Goal: Information Seeking & Learning: Learn about a topic

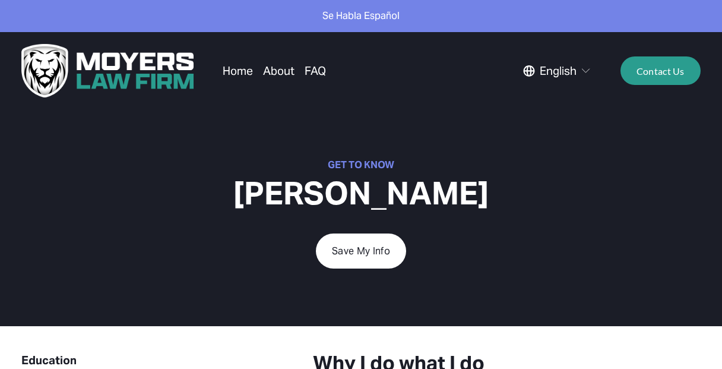
click at [287, 73] on link "About" at bounding box center [278, 70] width 31 height 23
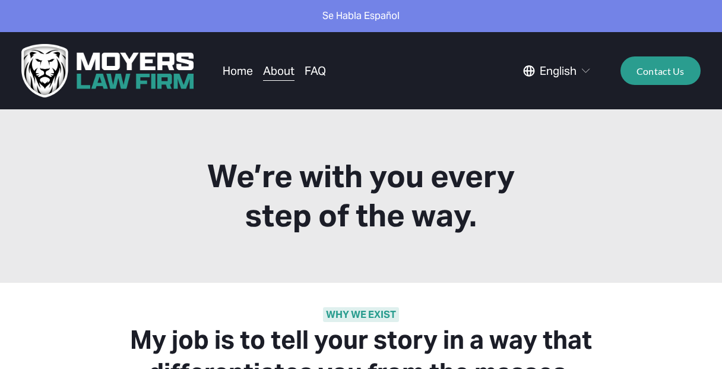
click at [313, 66] on link "FAQ" at bounding box center [314, 70] width 21 height 23
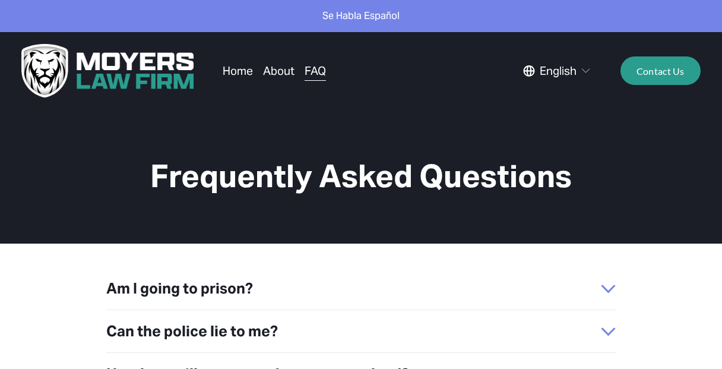
scroll to position [91, 0]
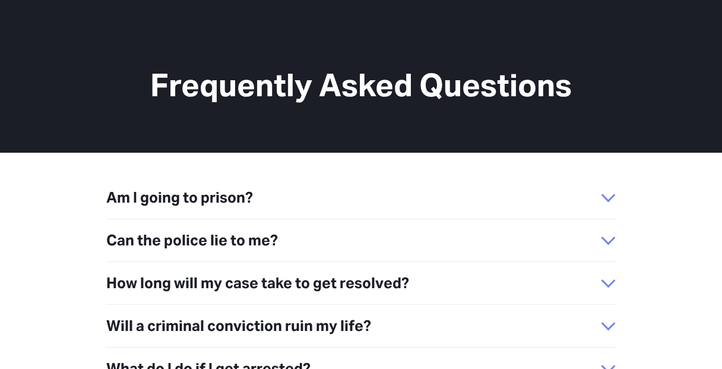
click at [614, 200] on div at bounding box center [608, 198] width 14 height 14
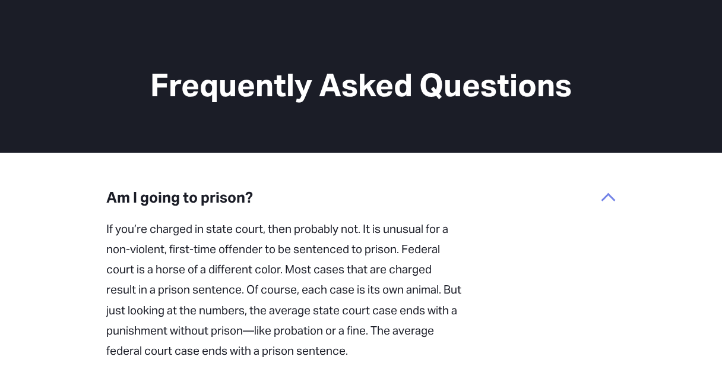
click at [611, 199] on div at bounding box center [608, 200] width 14 height 14
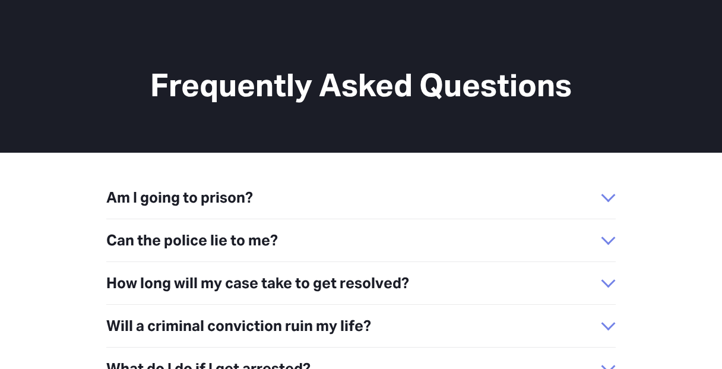
click at [611, 231] on div at bounding box center [608, 238] width 14 height 14
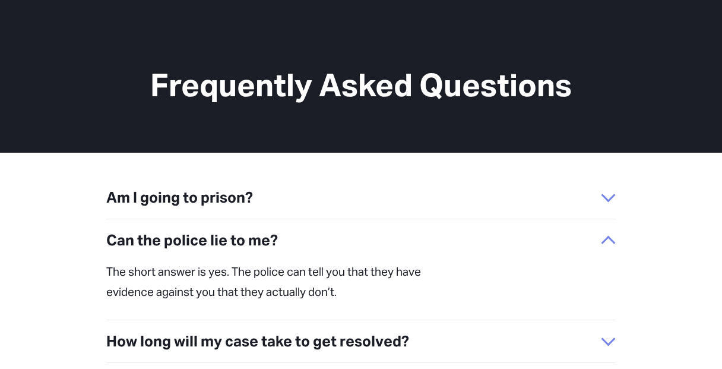
click at [607, 236] on div at bounding box center [608, 243] width 14 height 14
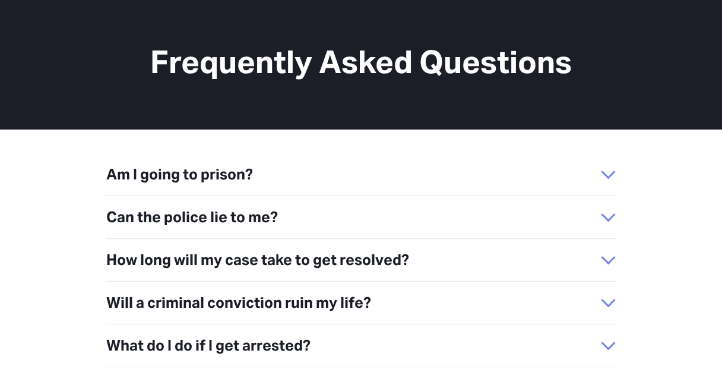
scroll to position [137, 0]
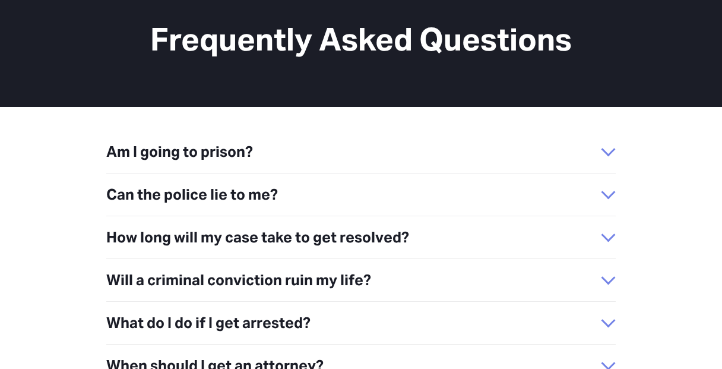
click at [600, 225] on span "How long will my case take to get resolved?" at bounding box center [353, 237] width 494 height 24
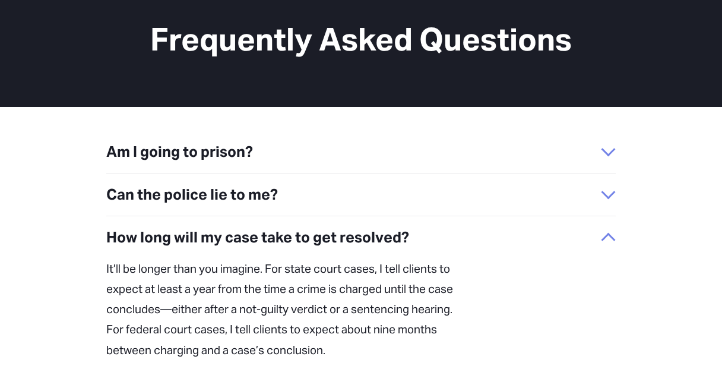
click at [610, 233] on div at bounding box center [608, 240] width 14 height 14
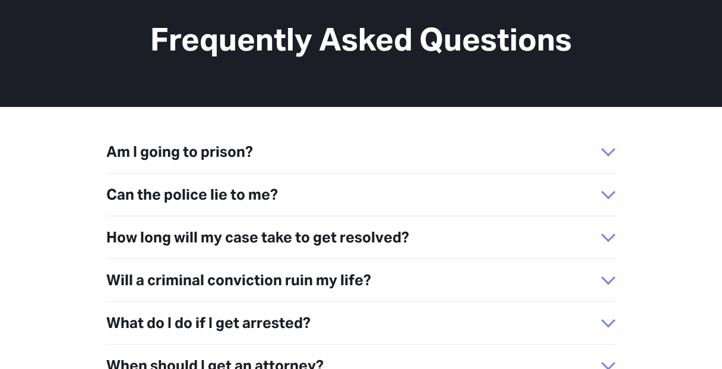
scroll to position [154, 0]
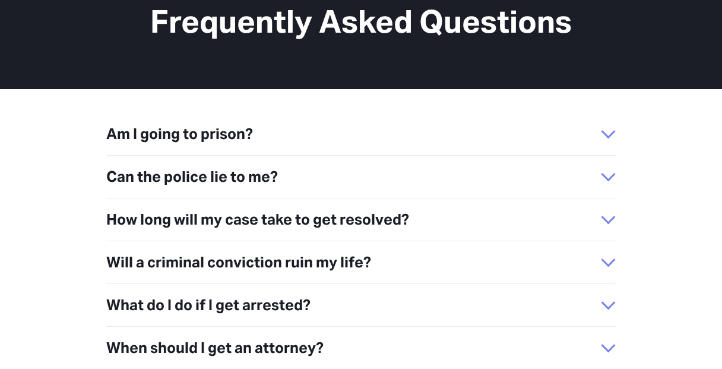
click at [601, 212] on div at bounding box center [608, 219] width 14 height 14
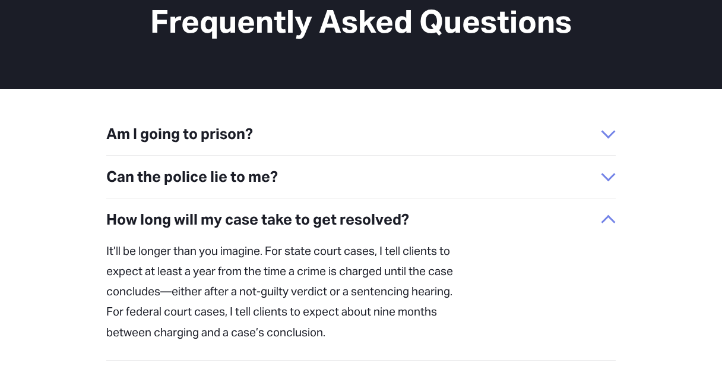
click at [600, 210] on span "How long will my case take to get resolved?" at bounding box center [353, 219] width 494 height 24
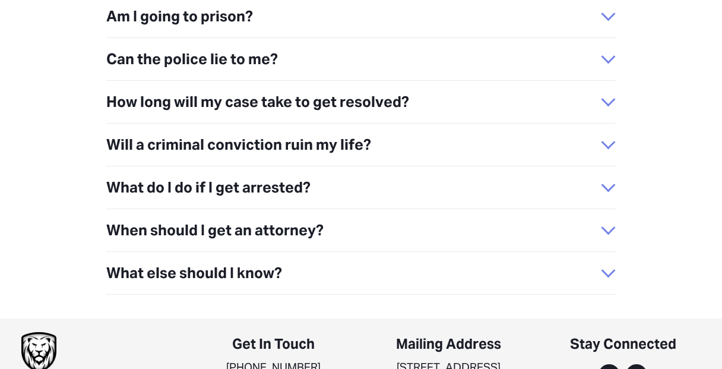
scroll to position [0, 0]
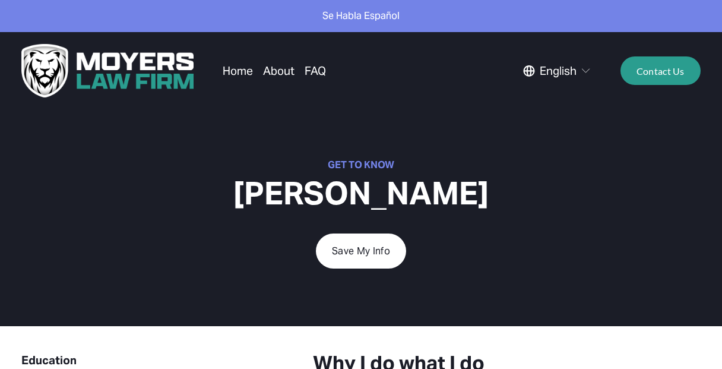
click at [321, 73] on link "FAQ" at bounding box center [314, 70] width 21 height 23
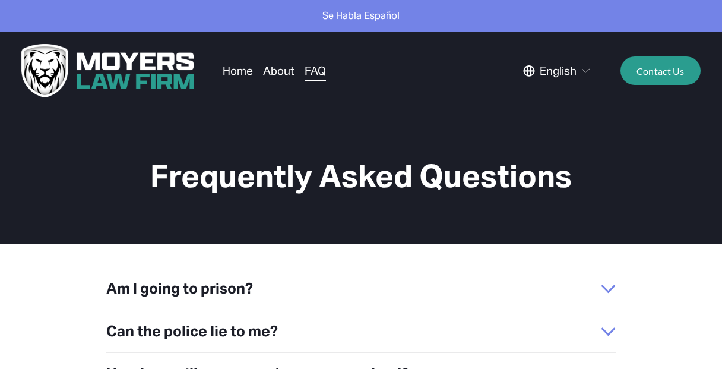
click at [311, 75] on link "FAQ" at bounding box center [314, 70] width 21 height 23
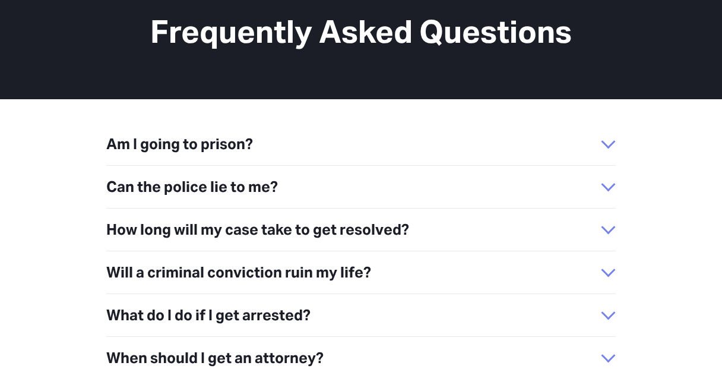
scroll to position [272, 0]
